Goal: Transaction & Acquisition: Purchase product/service

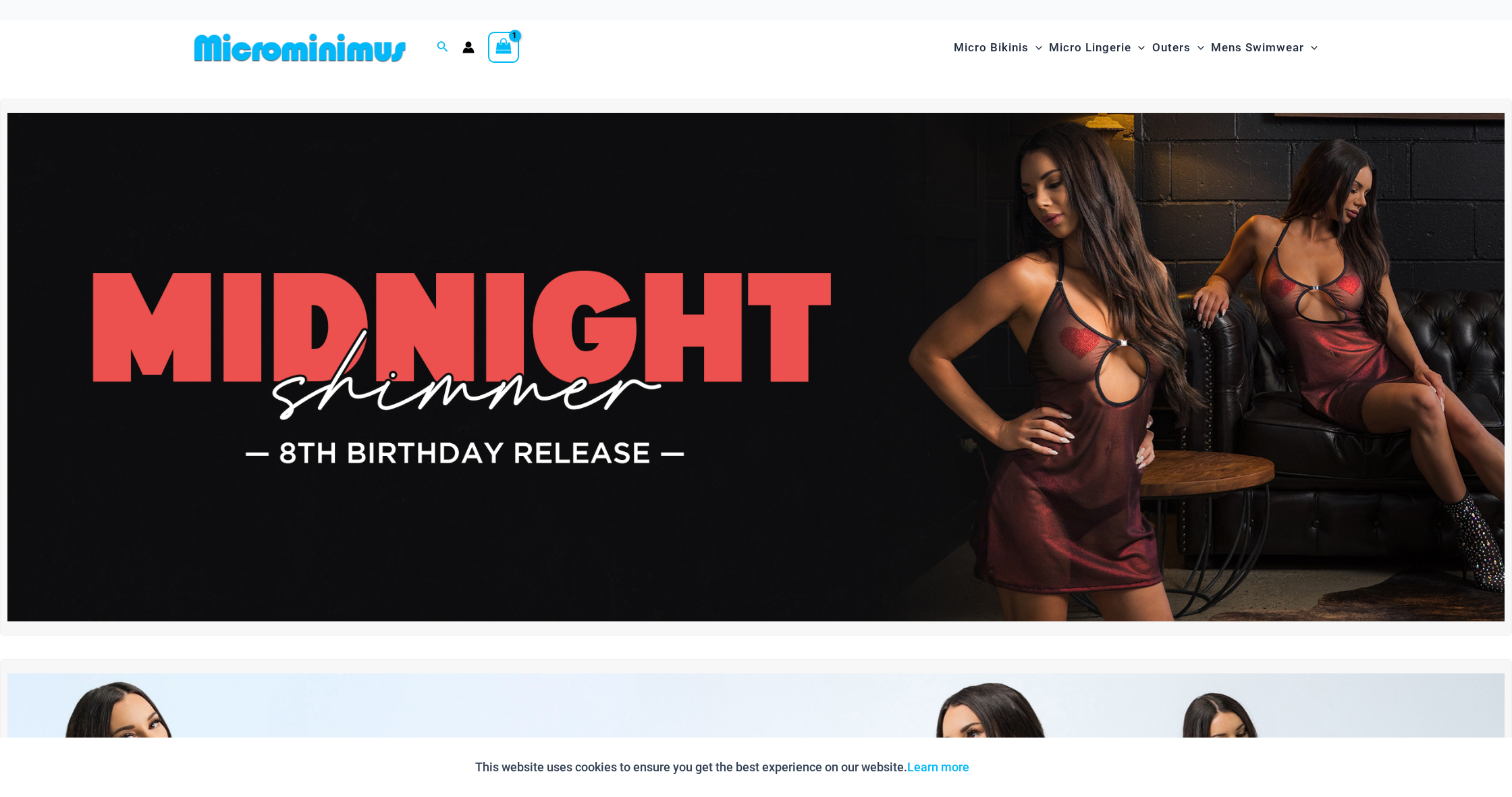
click at [508, 46] on icon "View Shopping Cart, 1 items" at bounding box center [504, 46] width 16 height 16
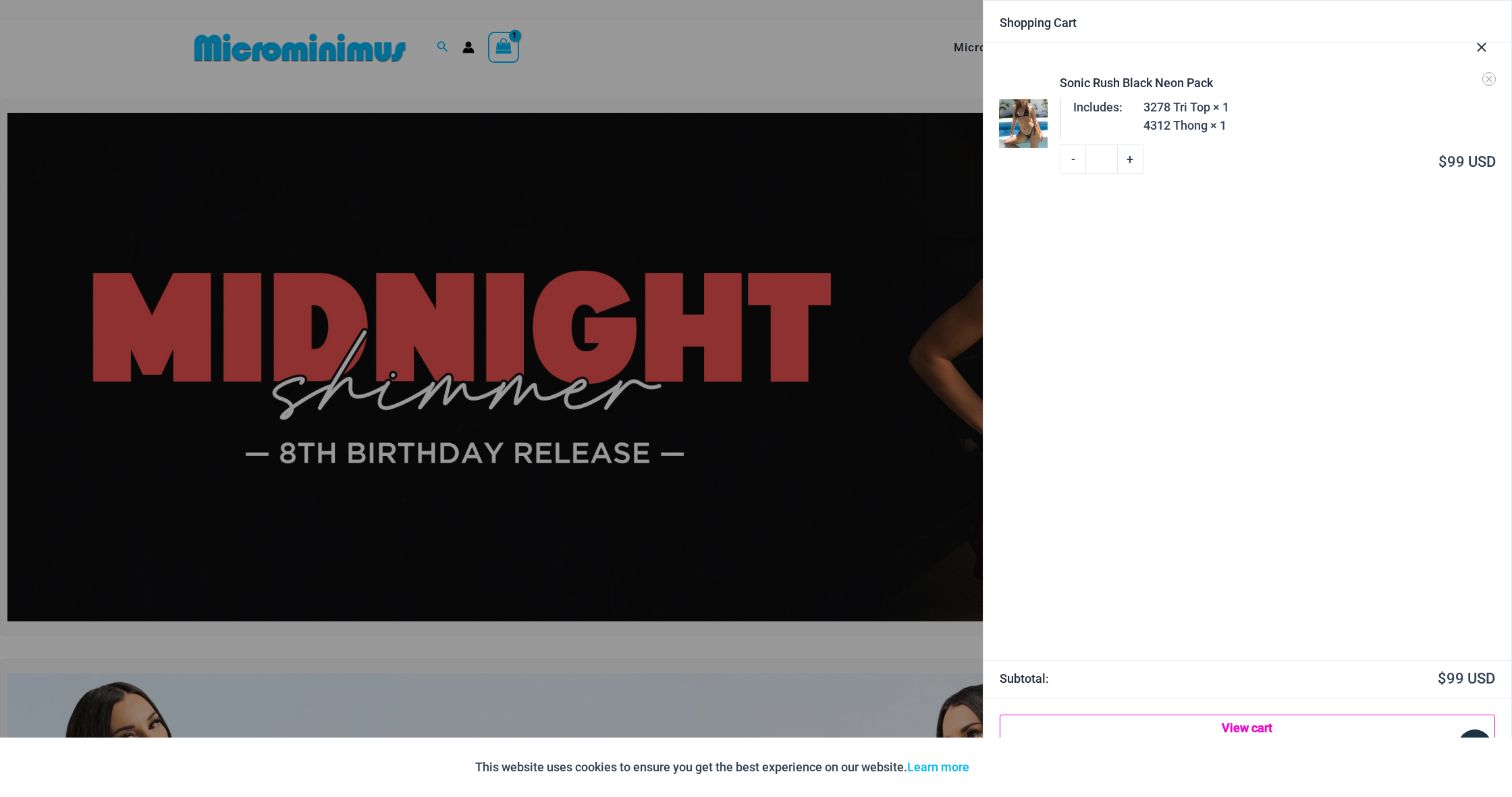
click at [1230, 730] on link "View cart" at bounding box center [1247, 728] width 495 height 27
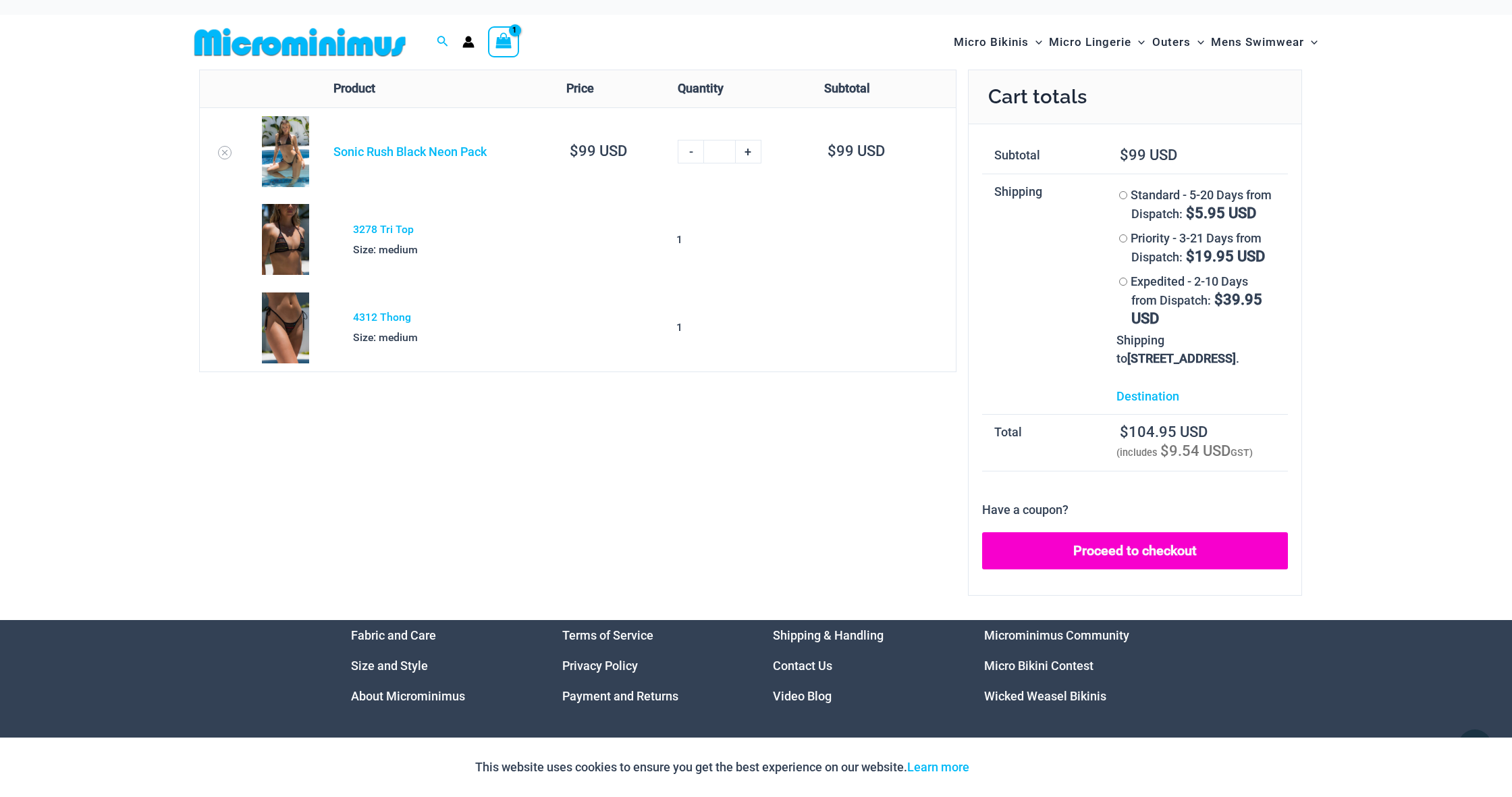
scroll to position [7, 0]
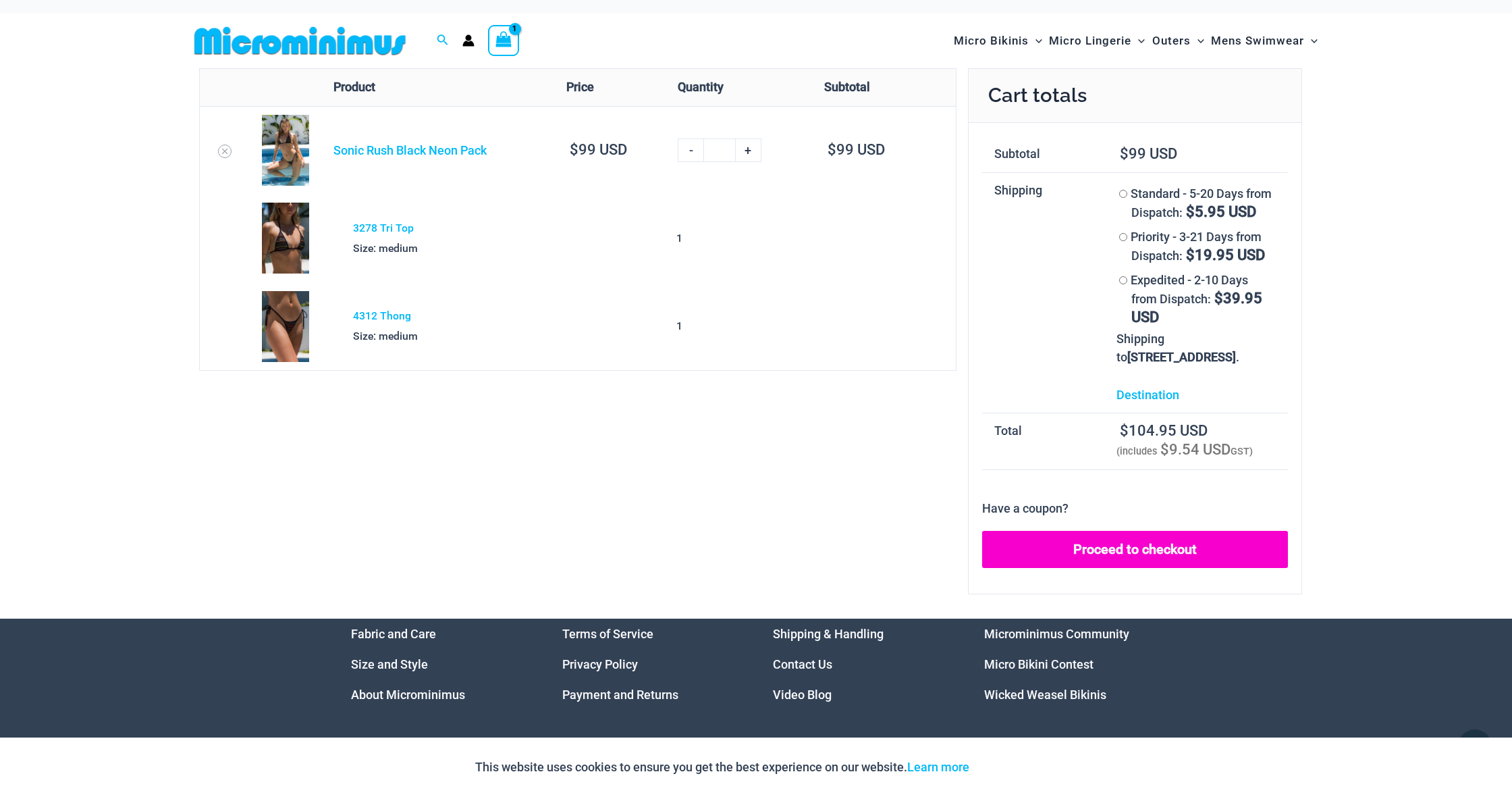
click at [1159, 569] on link "Proceed to checkout" at bounding box center [1135, 550] width 306 height 38
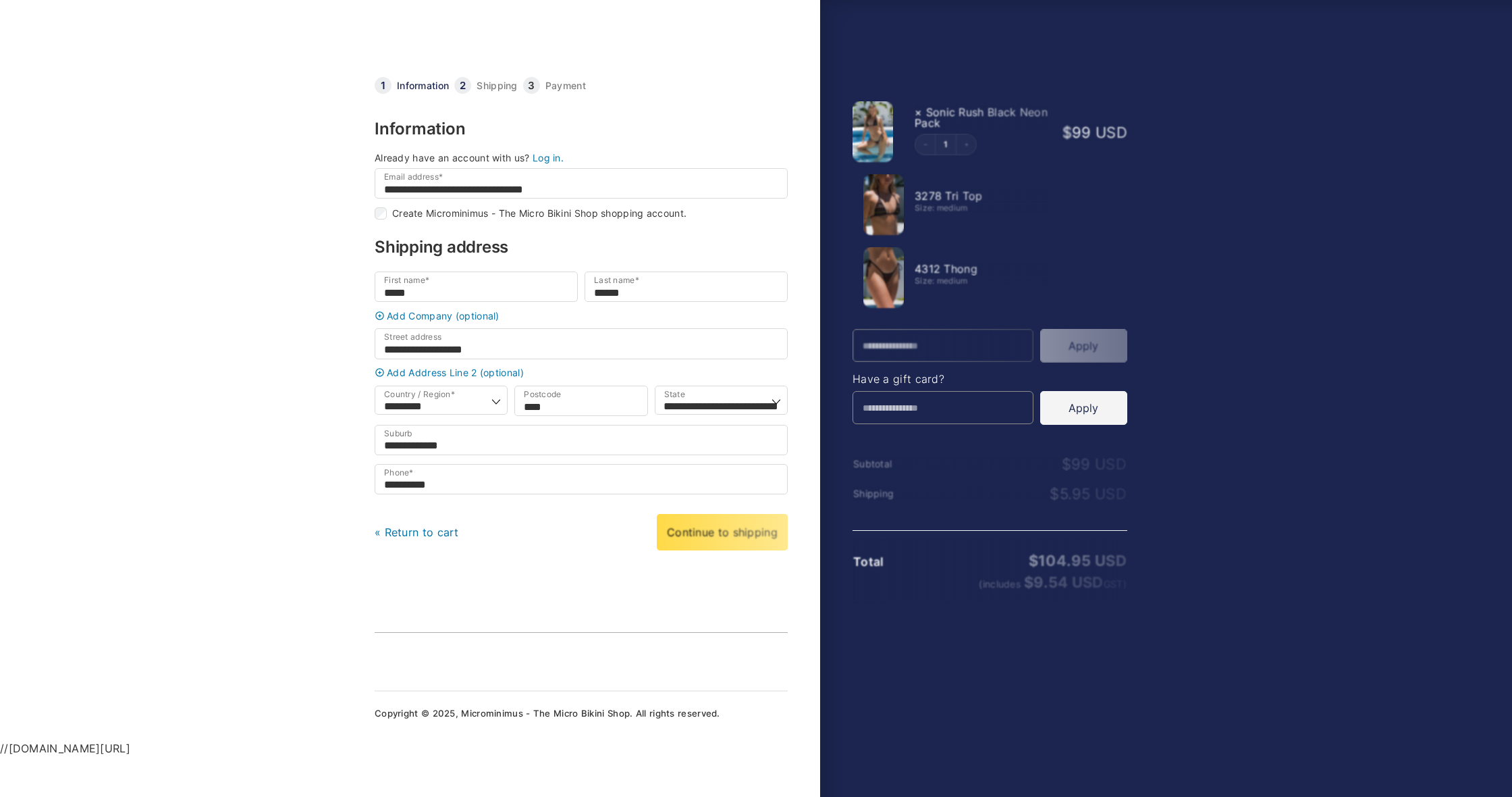
select select "***"
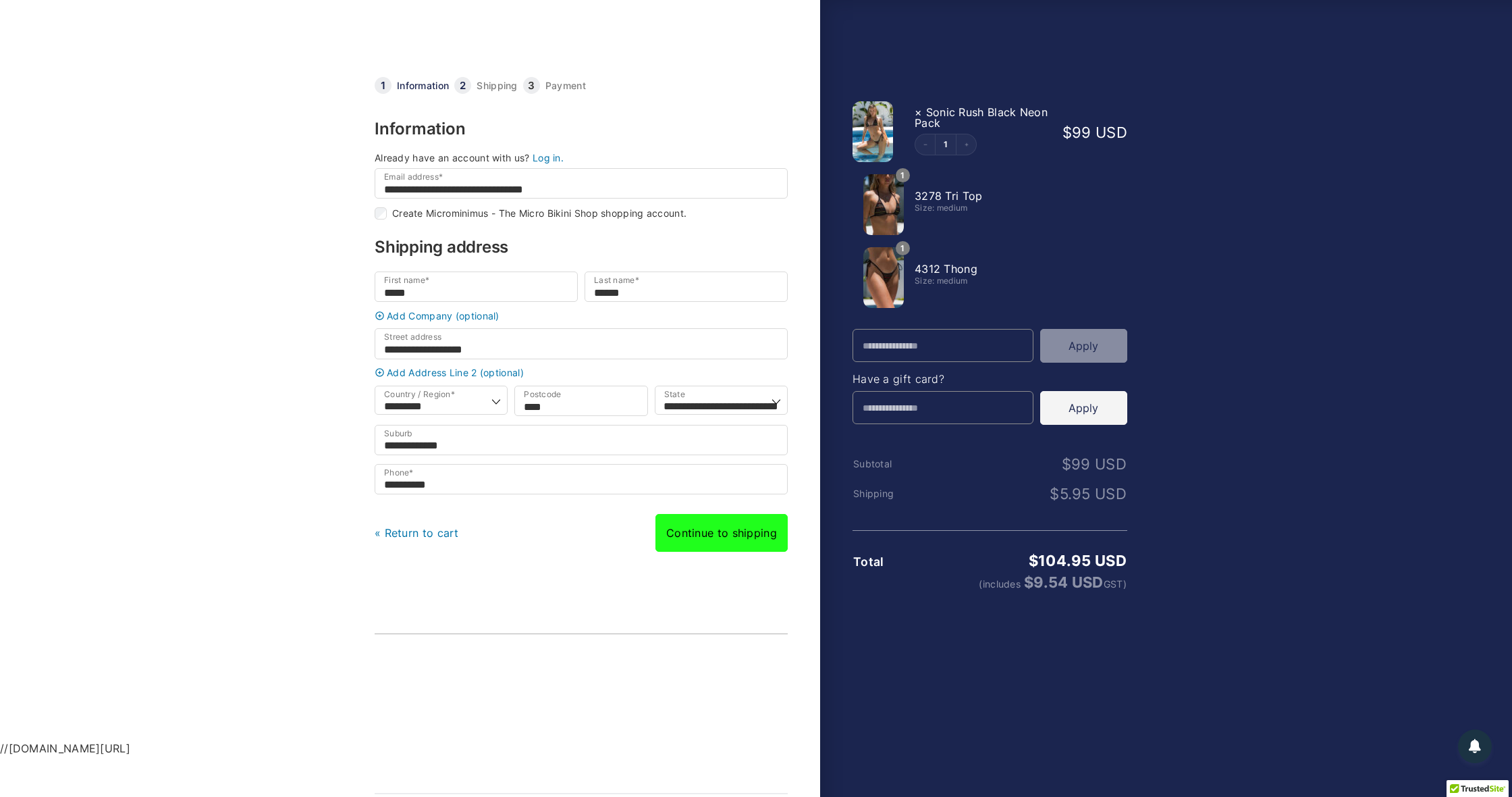
click at [751, 544] on link "Continue to shipping" at bounding box center [721, 533] width 132 height 38
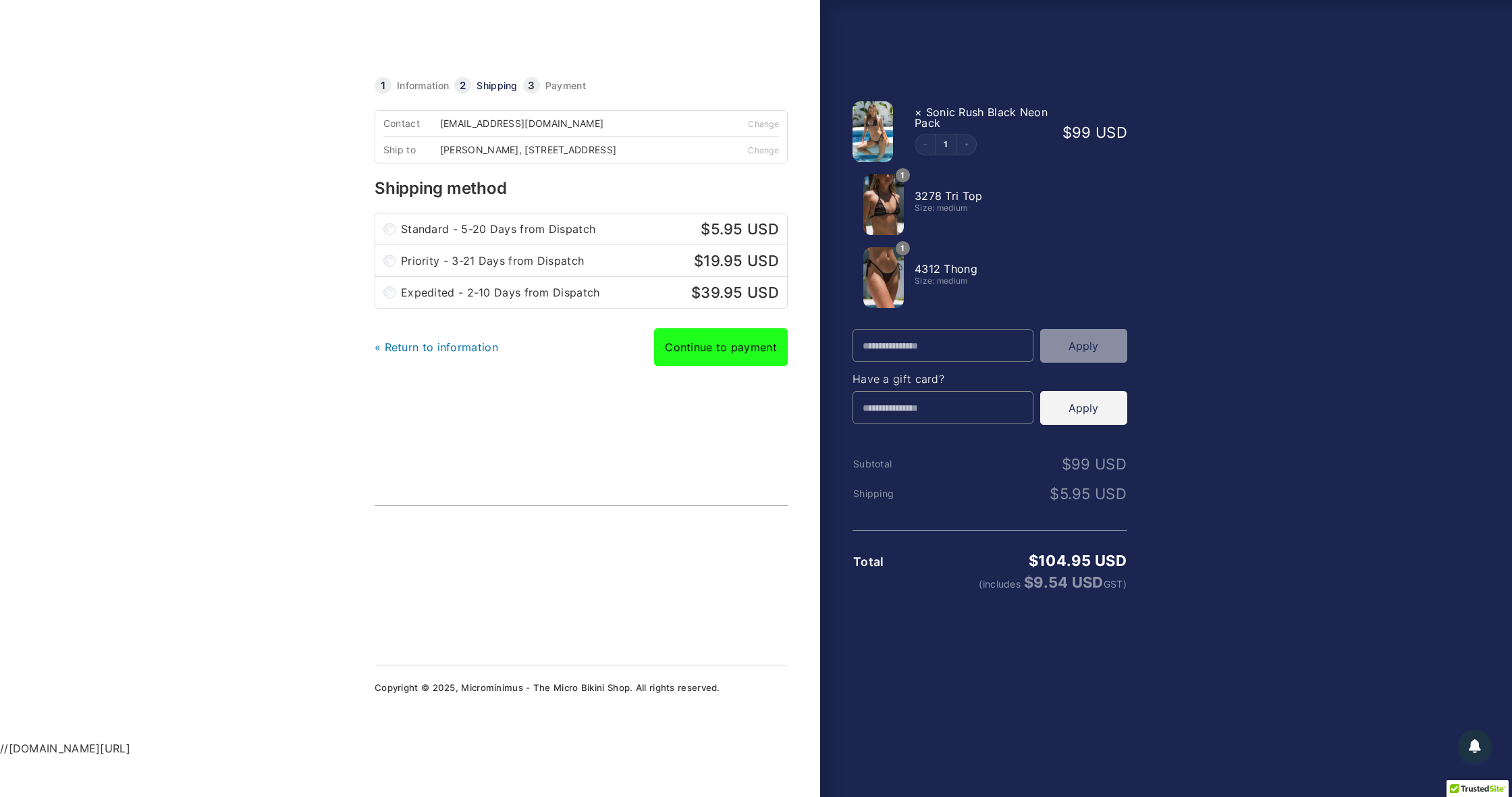
click at [729, 359] on link "Continue to payment" at bounding box center [720, 347] width 133 height 38
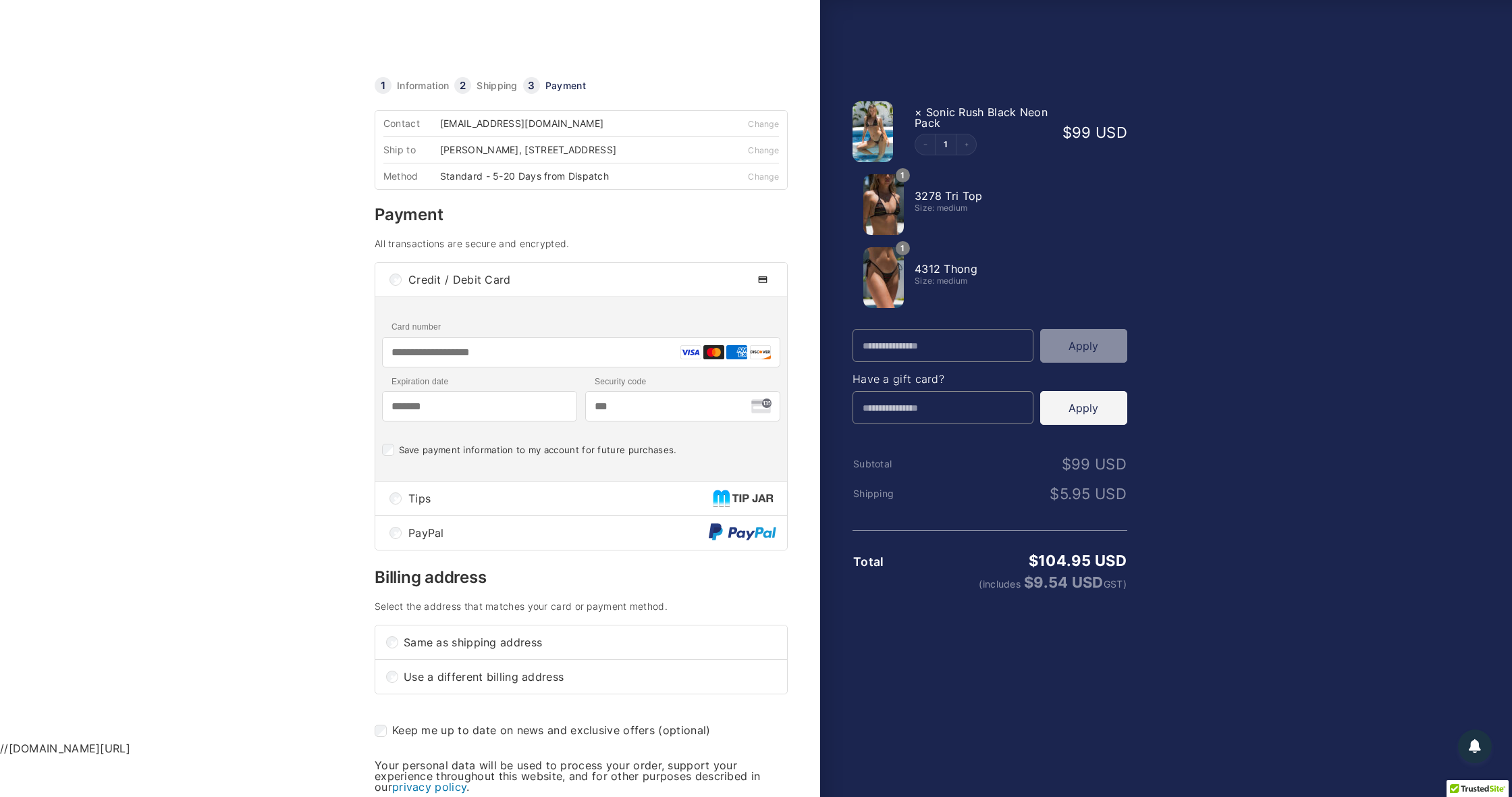
click at [514, 358] on input "Card number" at bounding box center [581, 352] width 398 height 30
type input "**********"
click at [474, 408] on input "Expiration date" at bounding box center [479, 406] width 195 height 30
type input "*******"
click at [629, 410] on input "Security code" at bounding box center [683, 406] width 195 height 30
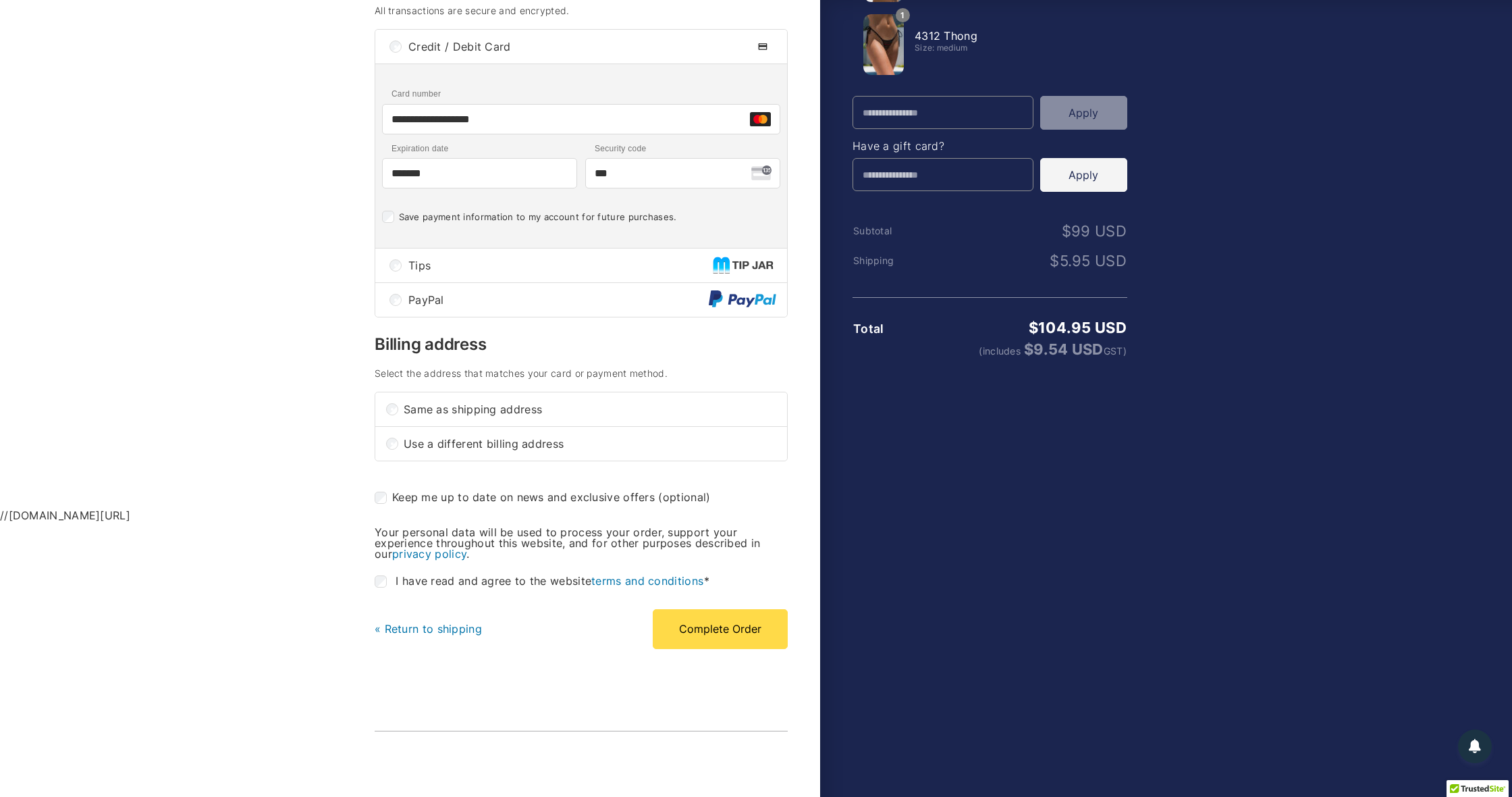
scroll to position [243, 0]
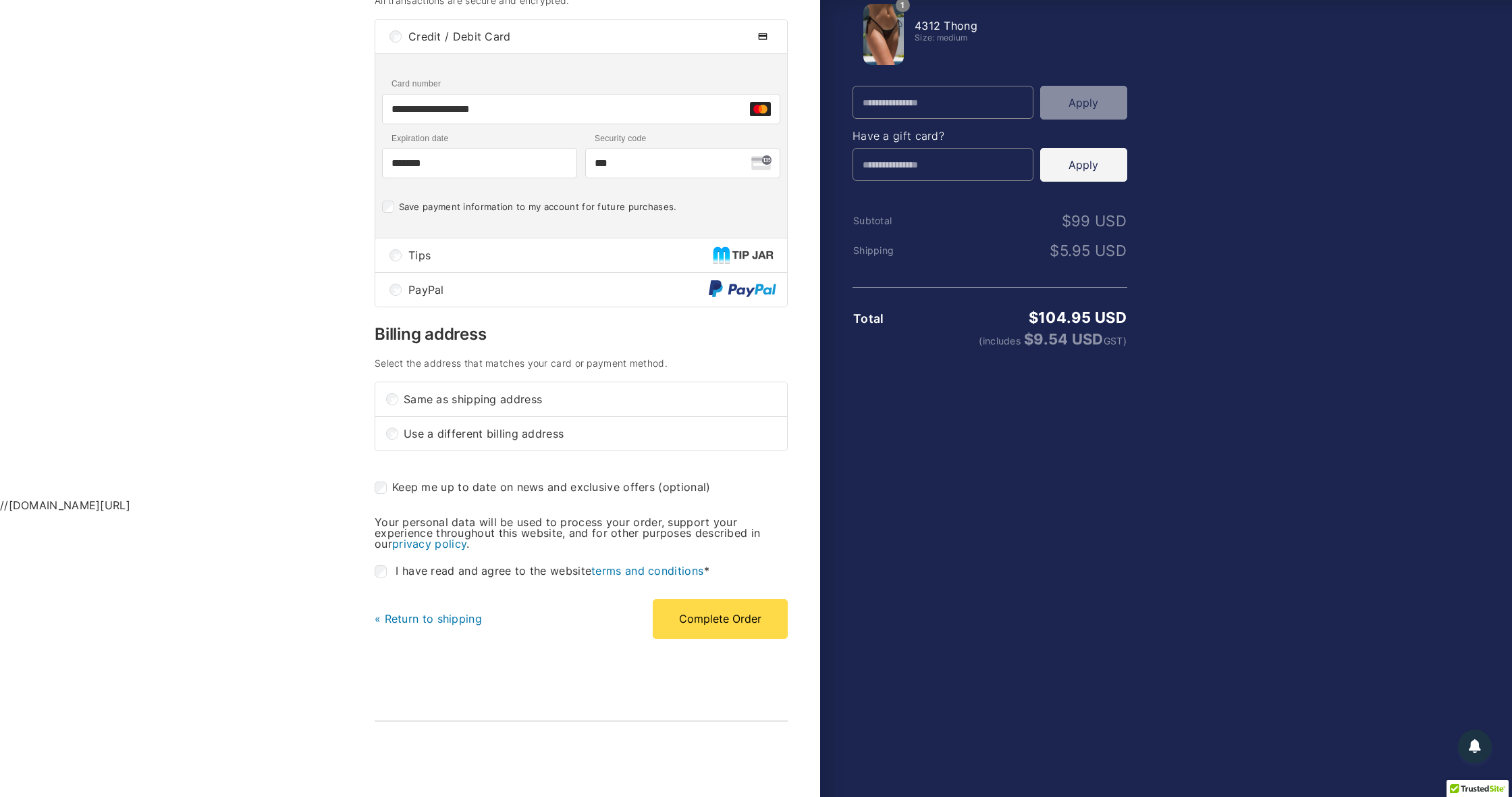
type input "***"
click at [718, 634] on button "Complete Order" at bounding box center [719, 619] width 135 height 39
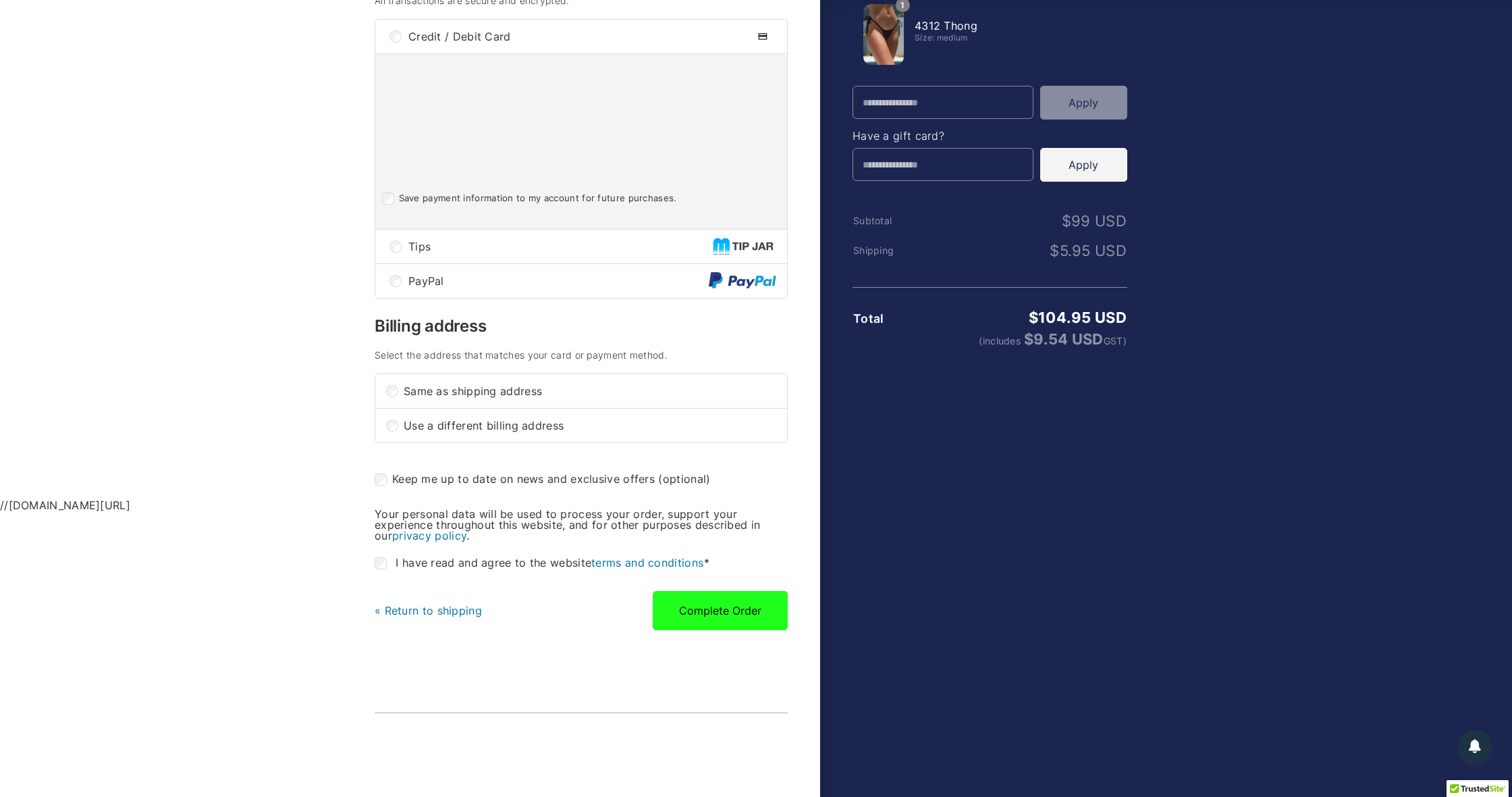
click at [726, 620] on button "Complete Order" at bounding box center [719, 611] width 135 height 39
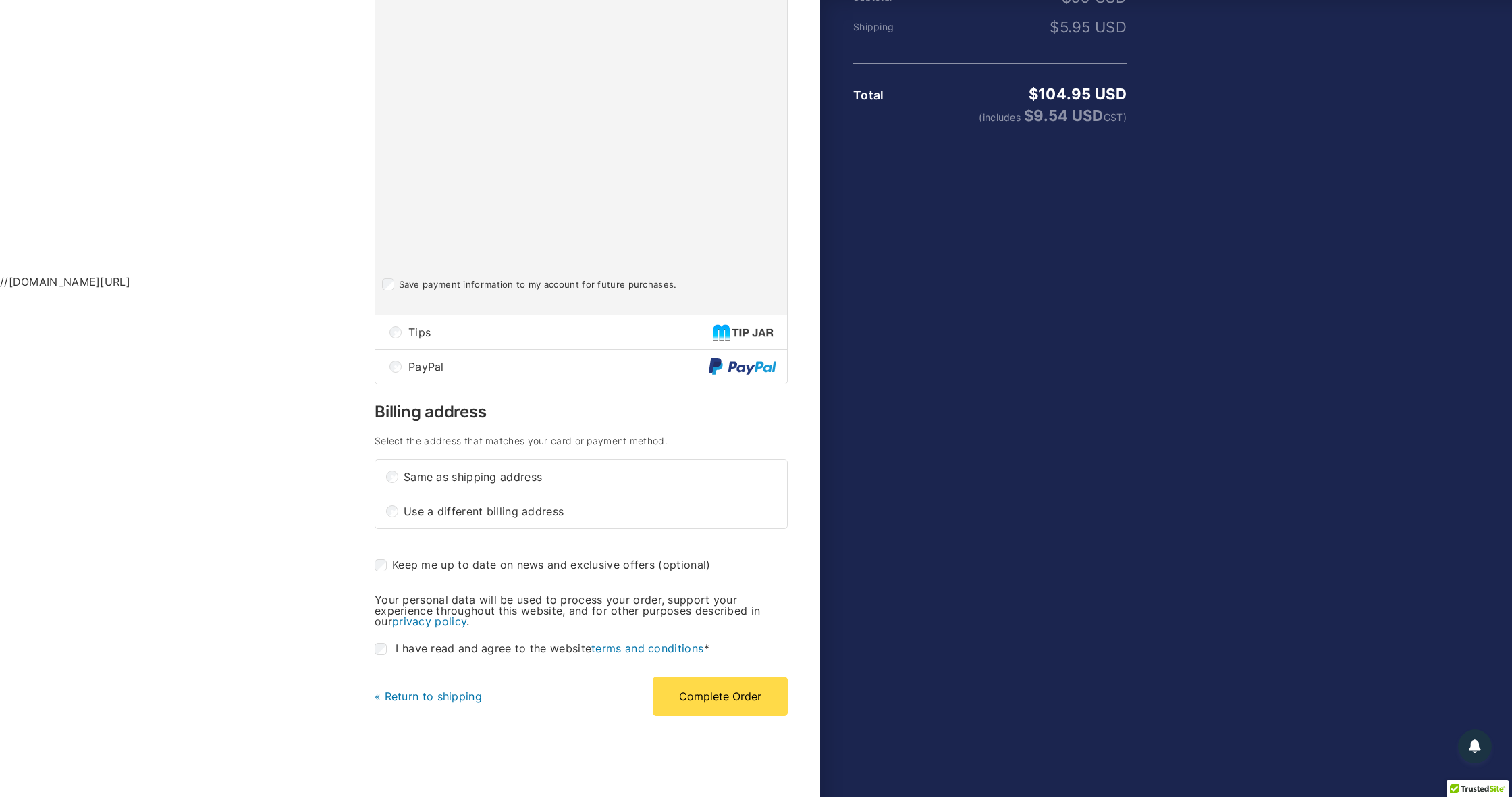
scroll to position [530, 0]
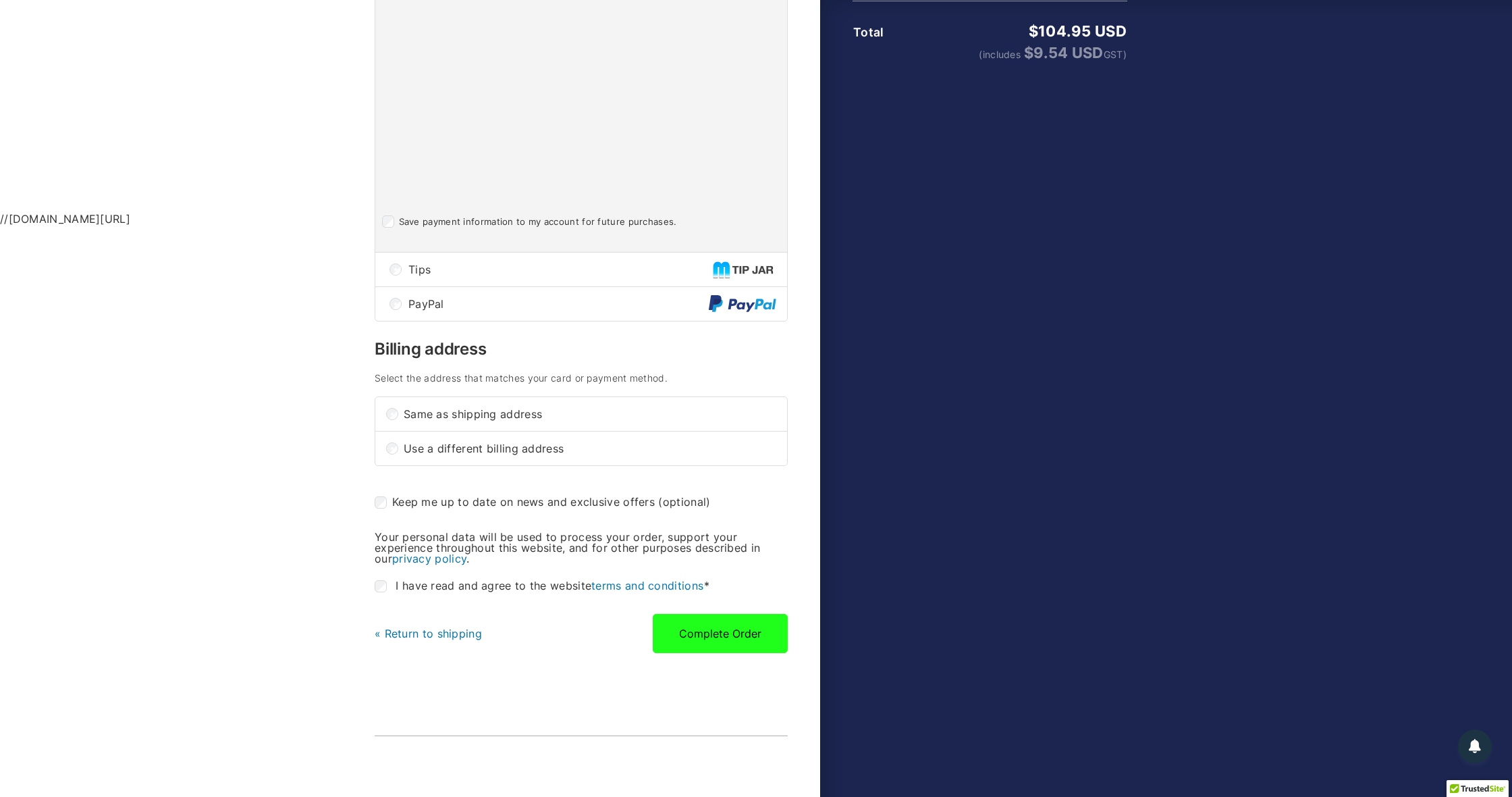
click at [736, 643] on button "Complete Order" at bounding box center [719, 634] width 135 height 39
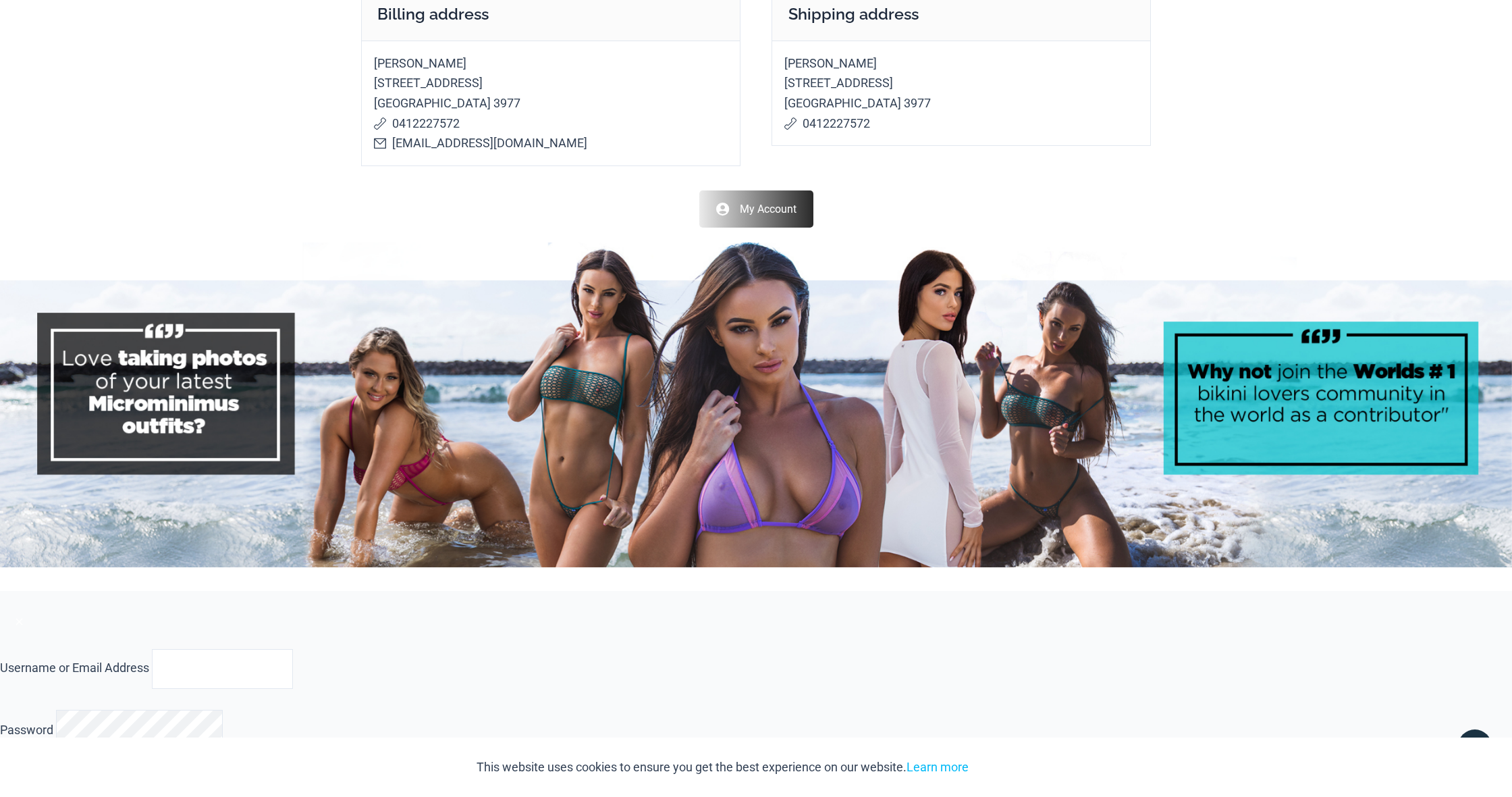
scroll to position [605, 0]
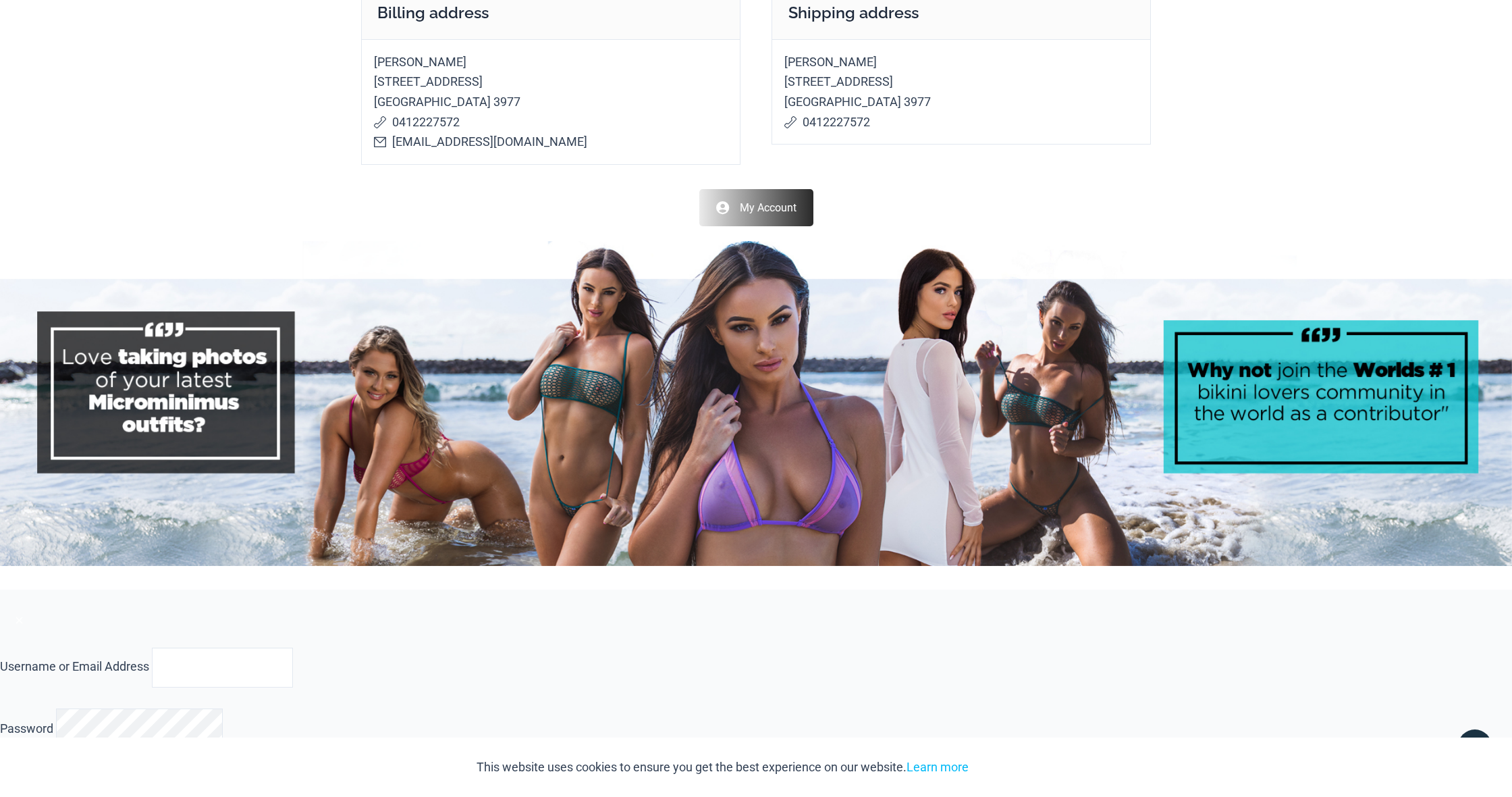
click at [759, 201] on link "My Account" at bounding box center [756, 207] width 114 height 37
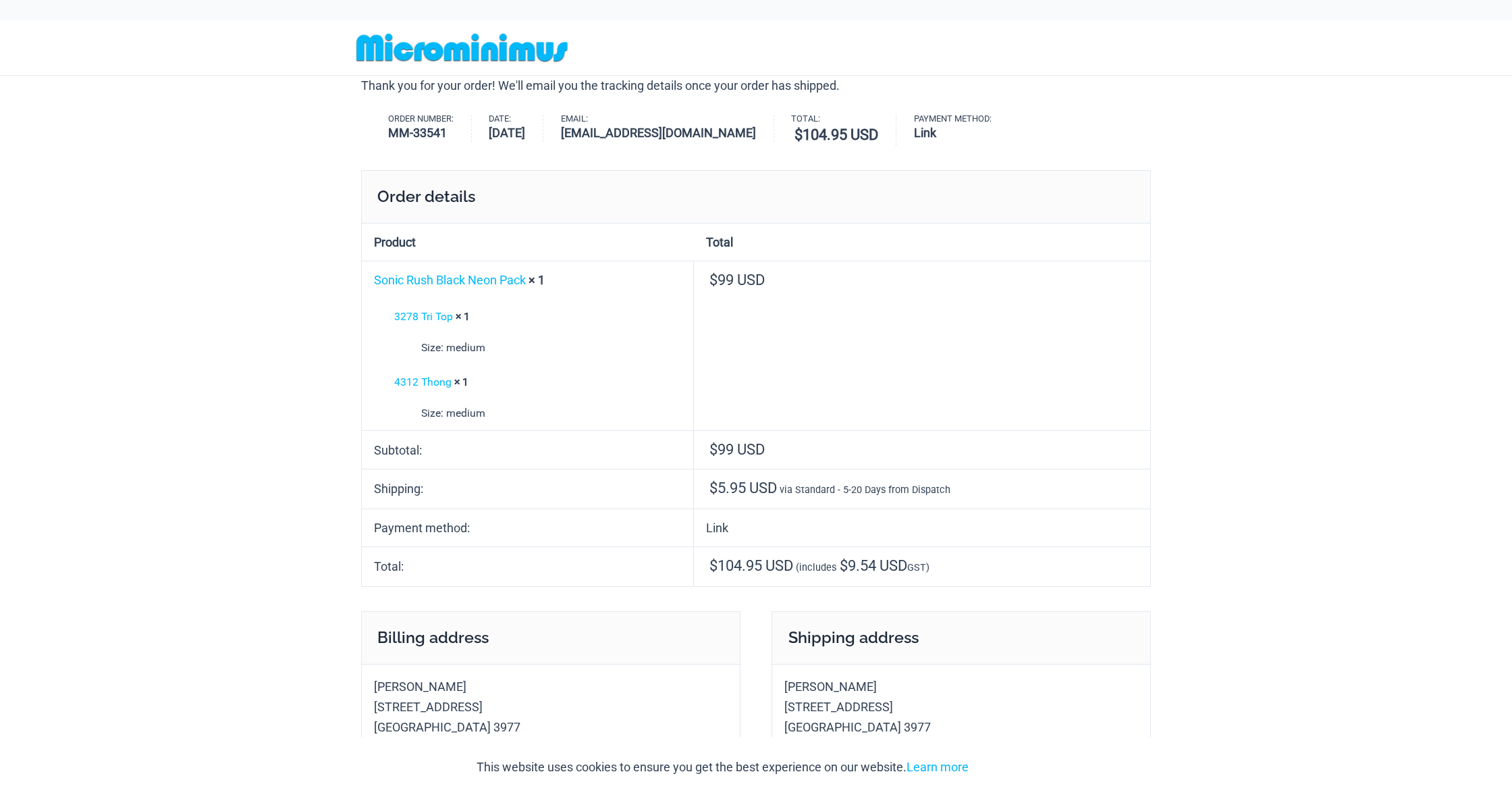
scroll to position [605, 0]
